Goal: Find contact information: Obtain details needed to contact an individual or organization

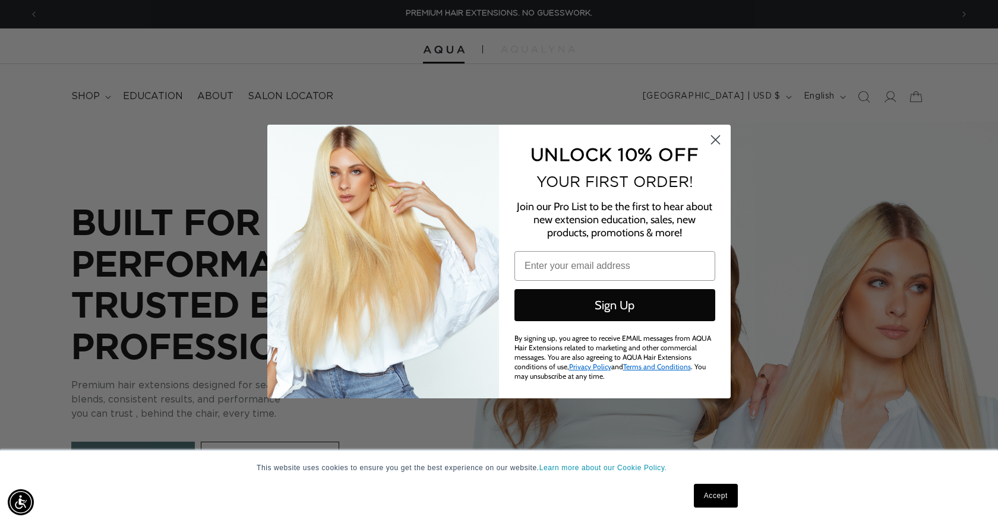
click at [711, 140] on circle "Close dialog" at bounding box center [716, 140] width 20 height 20
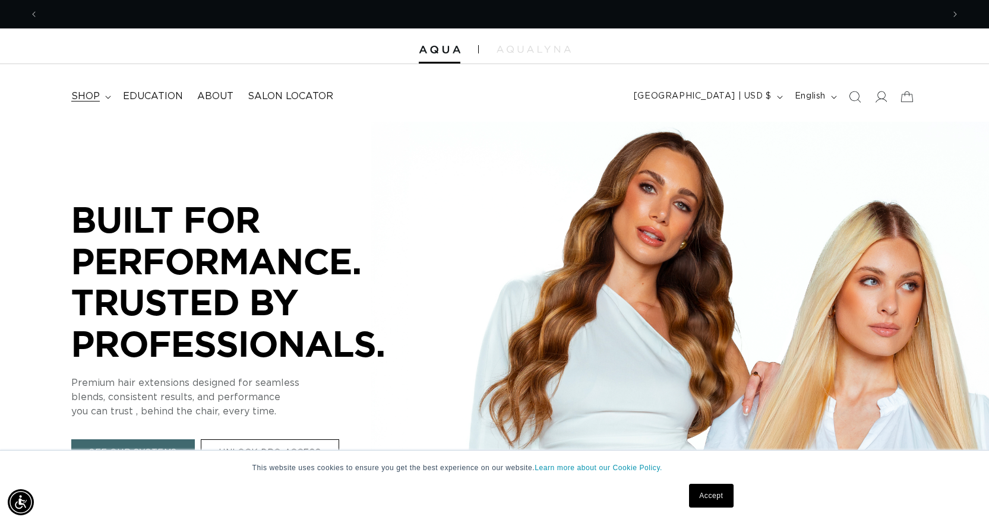
scroll to position [0, 905]
click at [104, 102] on summary "shop" at bounding box center [90, 96] width 52 height 27
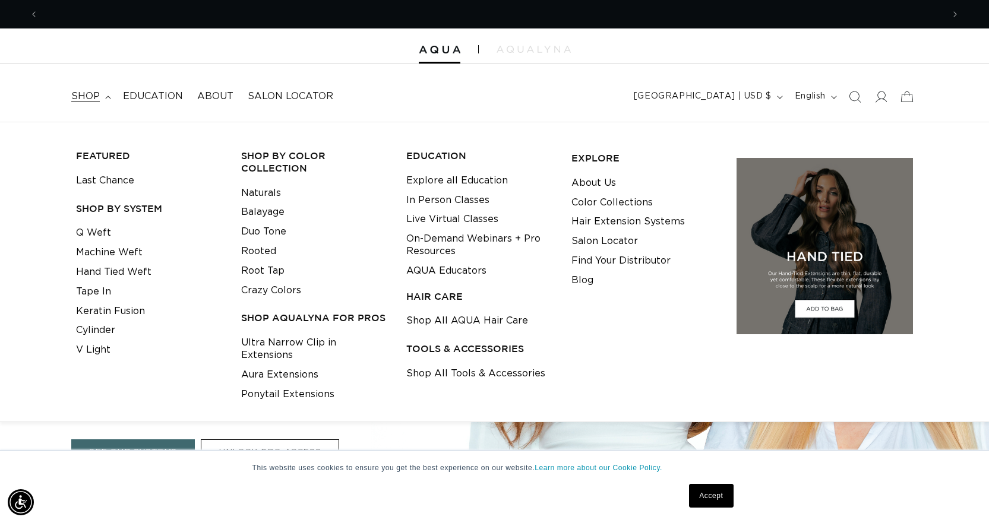
scroll to position [0, 1810]
click at [771, 489] on div "This website uses cookies to ensure you get the best experience on our website.…" at bounding box center [495, 487] width 594 height 72
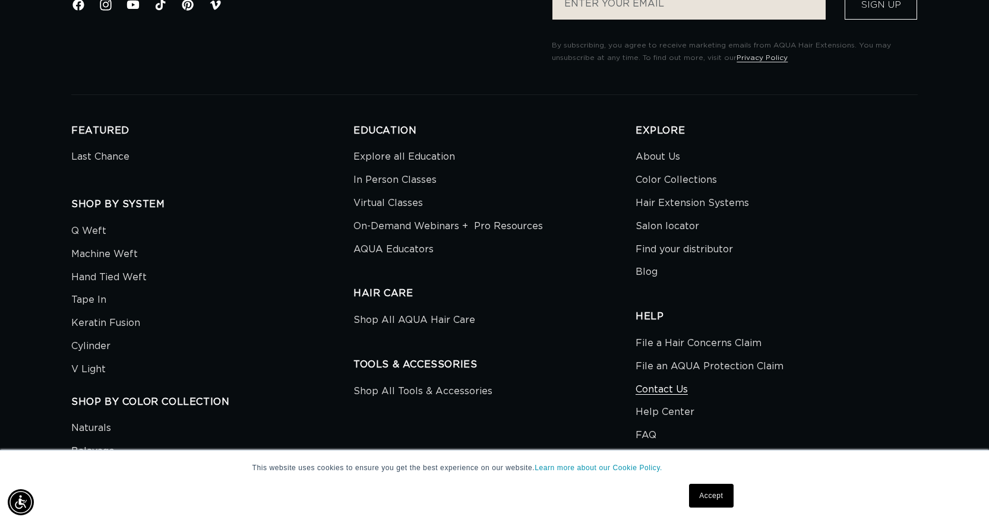
scroll to position [0, 0]
click at [676, 399] on link "Contact Us" at bounding box center [662, 390] width 52 height 23
